Goal: Navigation & Orientation: Understand site structure

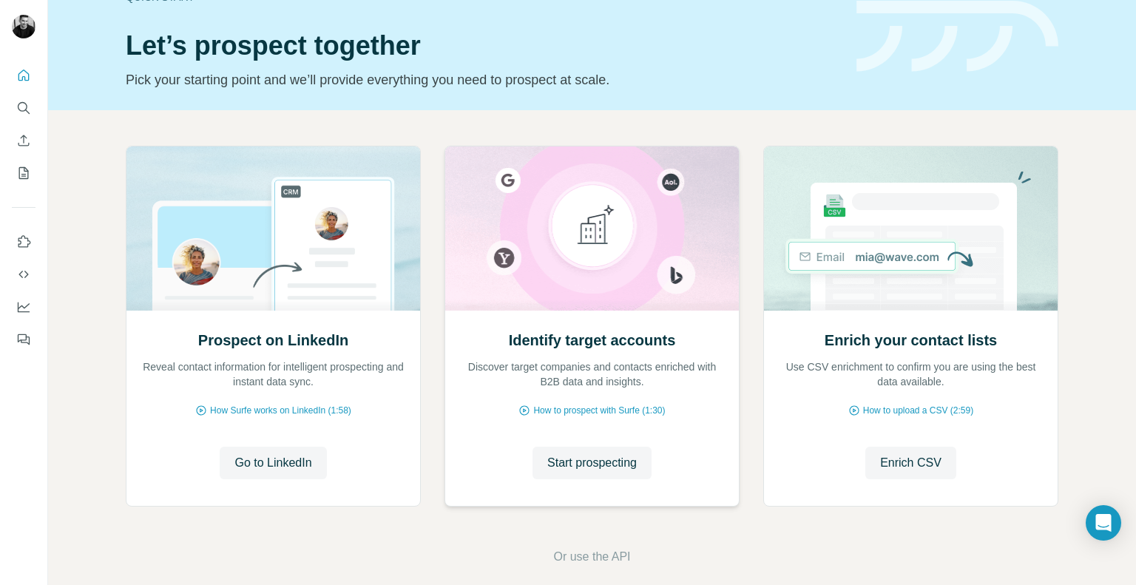
scroll to position [53, 0]
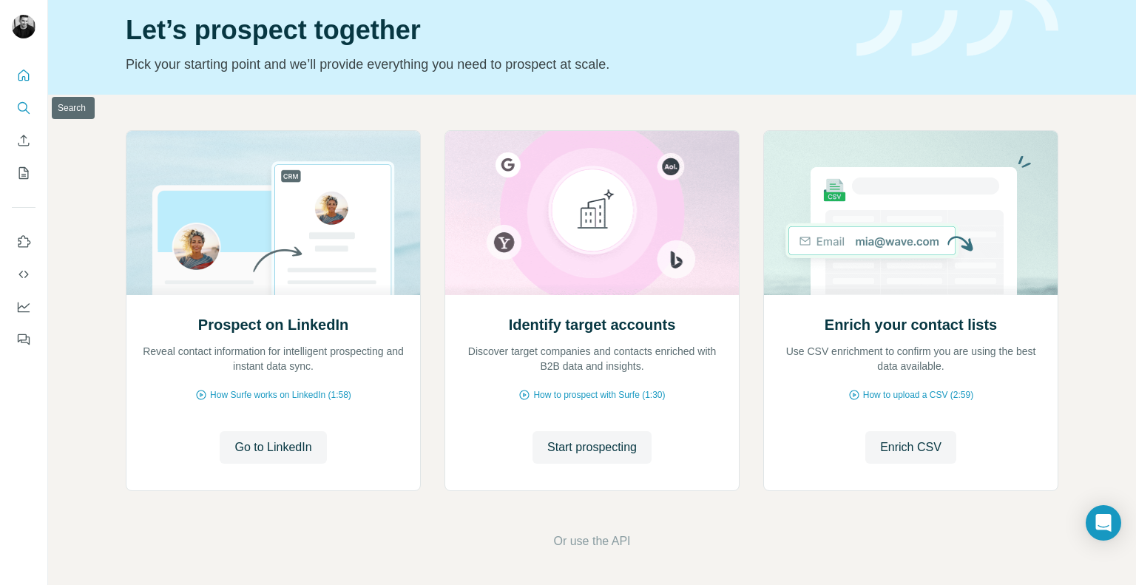
click at [24, 109] on icon "Search" at bounding box center [23, 108] width 15 height 15
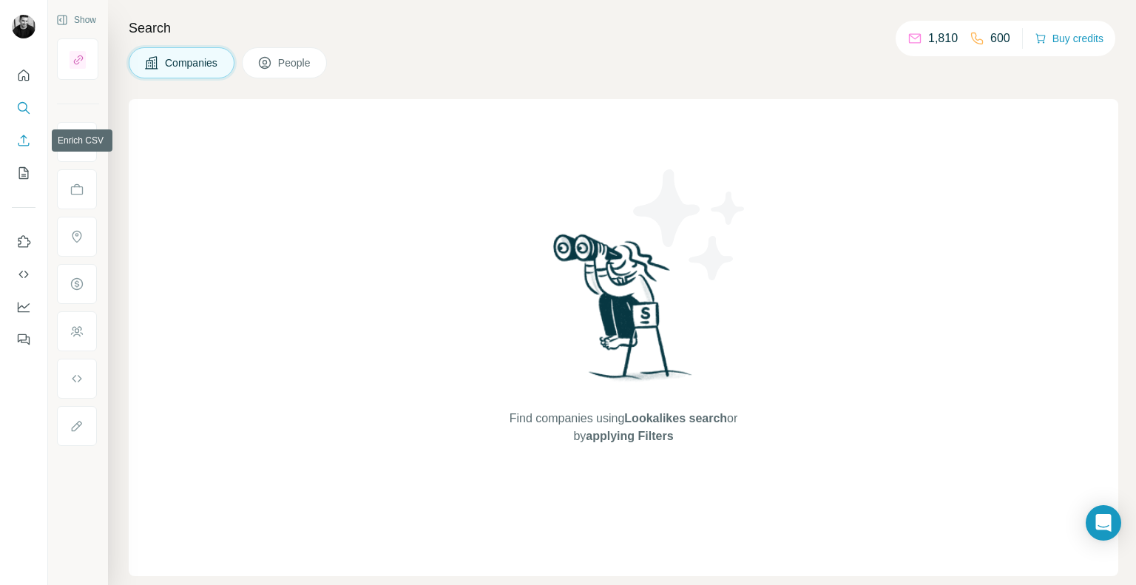
click at [27, 141] on icon "Enrich CSV" at bounding box center [23, 140] width 15 height 15
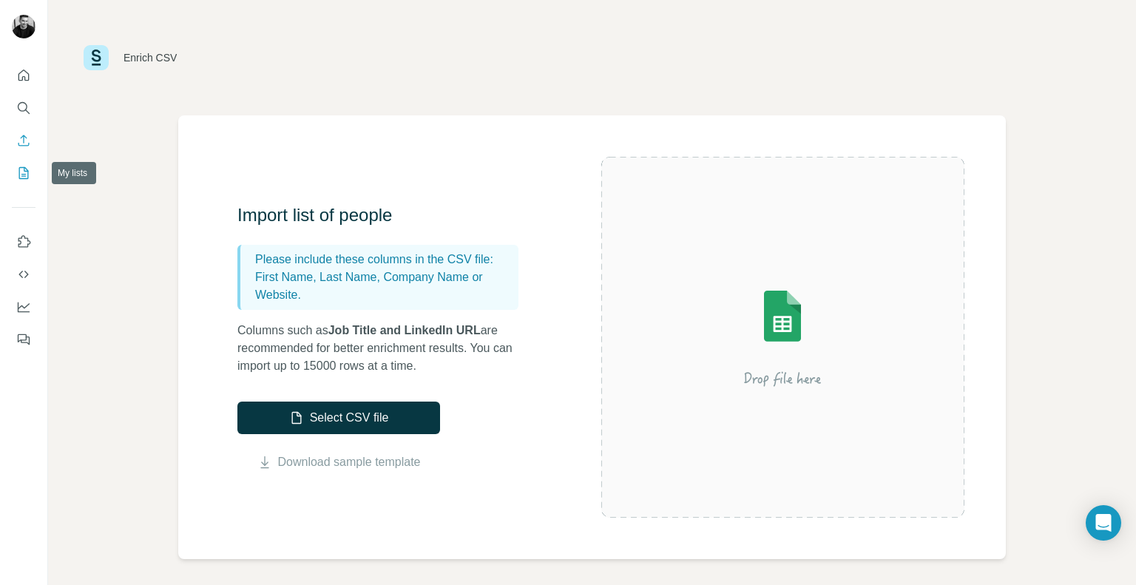
click at [21, 177] on icon "My lists" at bounding box center [23, 173] width 15 height 15
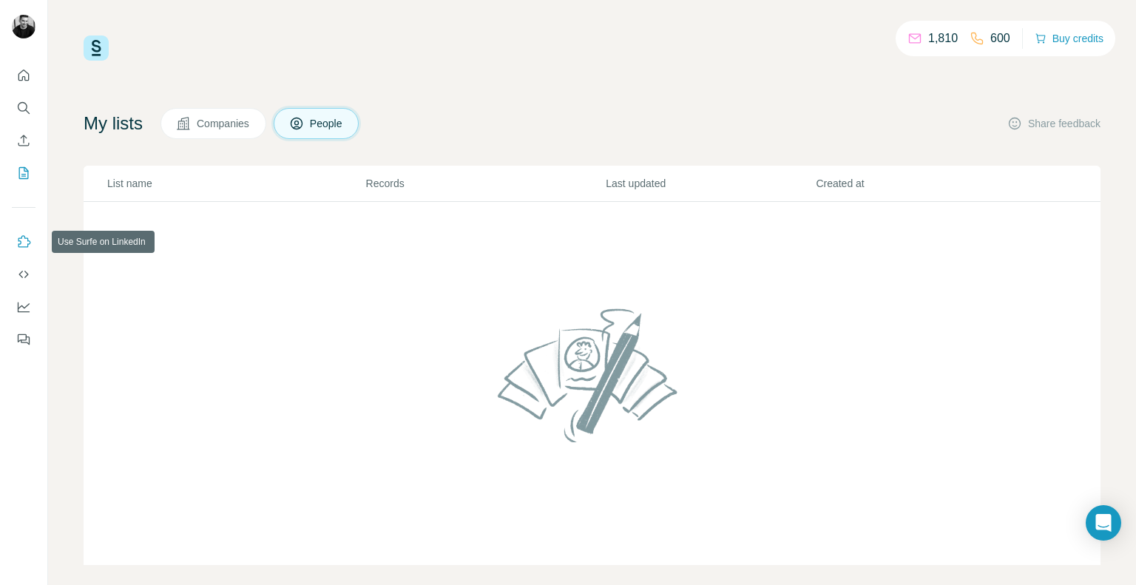
click at [18, 241] on icon "Use Surfe on LinkedIn" at bounding box center [24, 241] width 13 height 12
click at [31, 300] on button "Dashboard" at bounding box center [24, 306] width 24 height 27
